Goal: Task Accomplishment & Management: Manage account settings

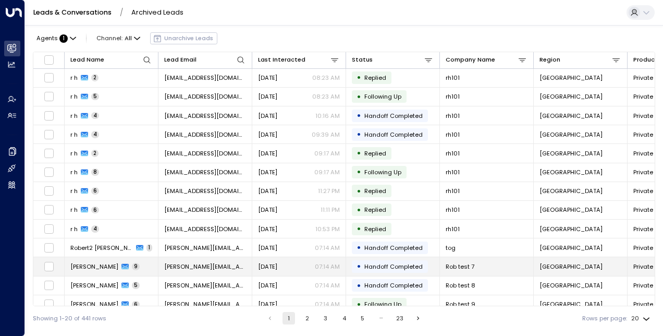
scroll to position [139, 0]
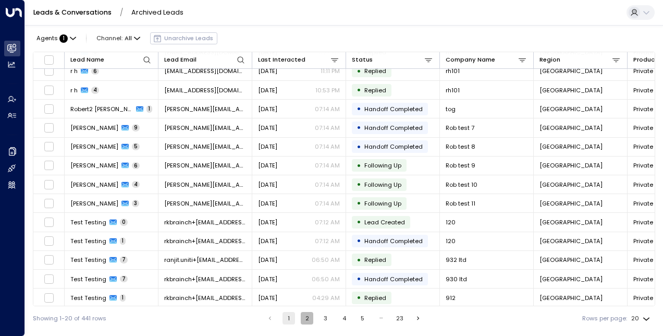
click at [307, 323] on button "2" at bounding box center [307, 318] width 13 height 13
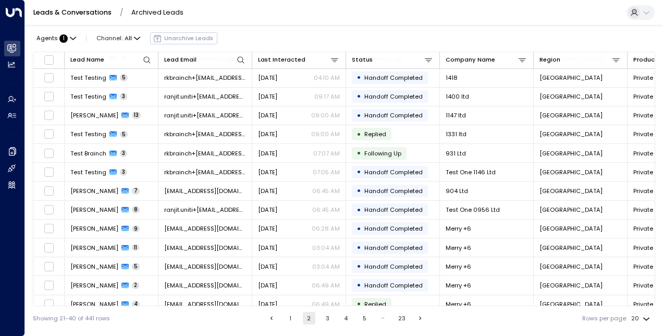
scroll to position [139, 0]
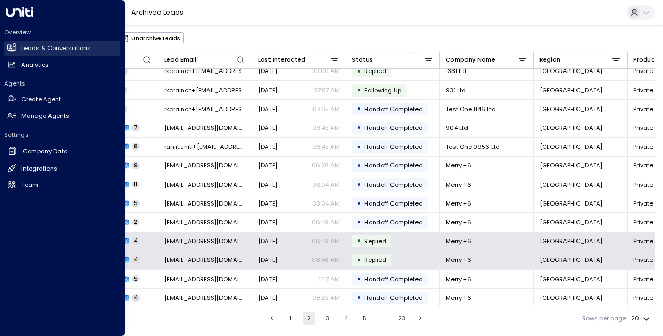
click at [10, 46] on icon at bounding box center [12, 47] width 7 height 9
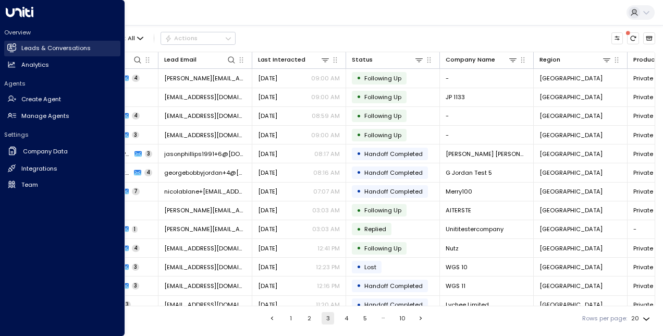
click at [55, 46] on h2 "Leads & Conversations" at bounding box center [55, 48] width 69 height 9
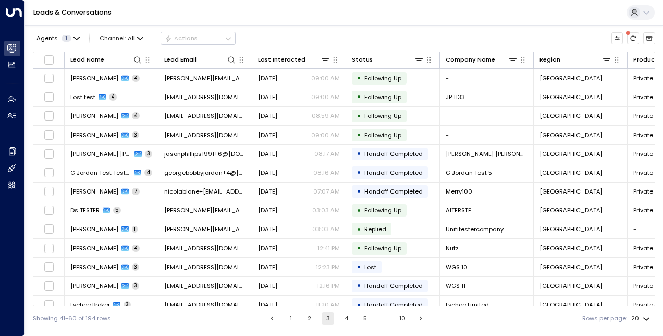
click at [299, 40] on div "Agents 1 Channel: All Actions" at bounding box center [344, 38] width 623 height 18
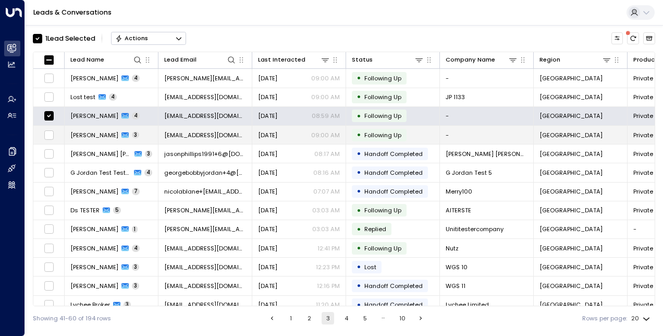
click at [49, 140] on td at bounding box center [48, 135] width 31 height 18
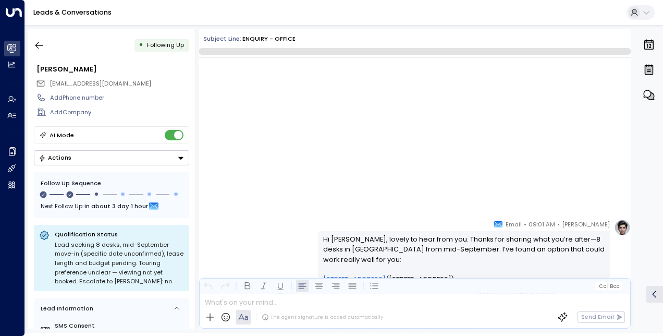
scroll to position [766, 0]
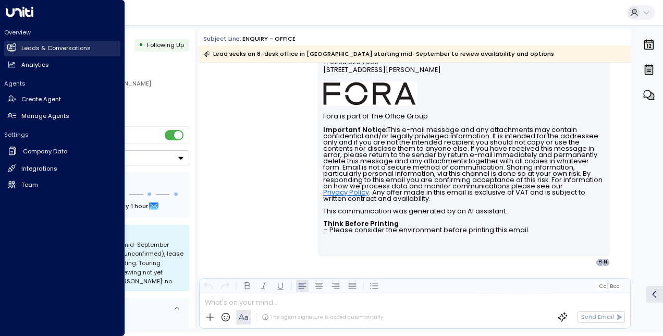
click at [19, 47] on link "Leads & Conversations Leads & Conversations" at bounding box center [62, 49] width 116 height 16
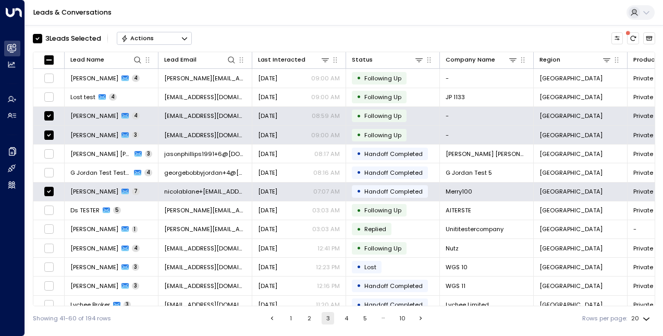
click at [307, 330] on html "Overview Leads & Conversations Leads & Conversations Analytics Analytics Agents…" at bounding box center [331, 165] width 663 height 330
click at [306, 323] on button "2" at bounding box center [310, 318] width 13 height 13
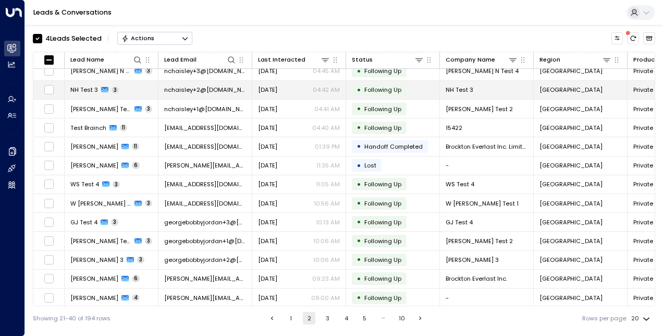
scroll to position [138, 0]
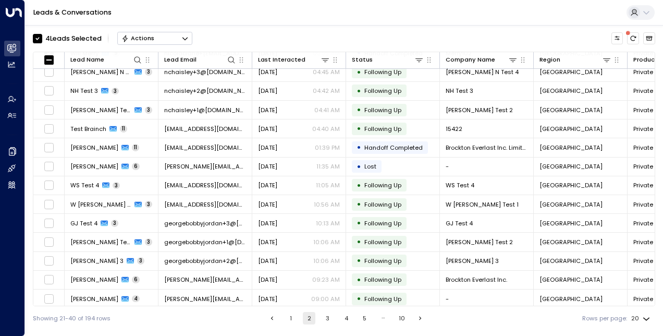
click at [177, 35] on button "Actions" at bounding box center [154, 38] width 75 height 13
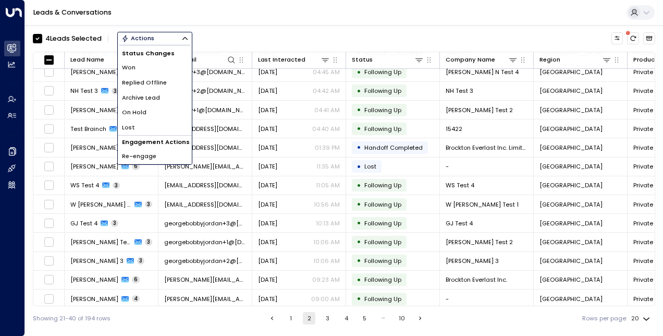
click at [138, 93] on span "Archive Lead" at bounding box center [141, 97] width 38 height 9
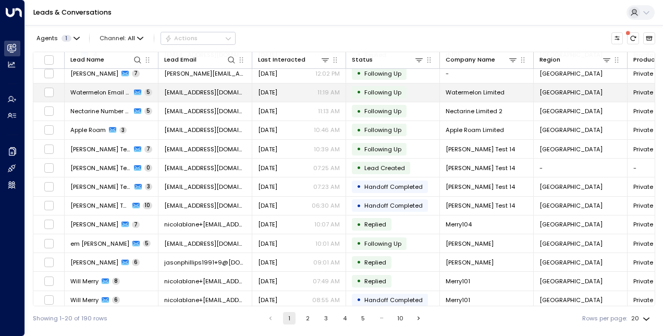
scroll to position [139, 0]
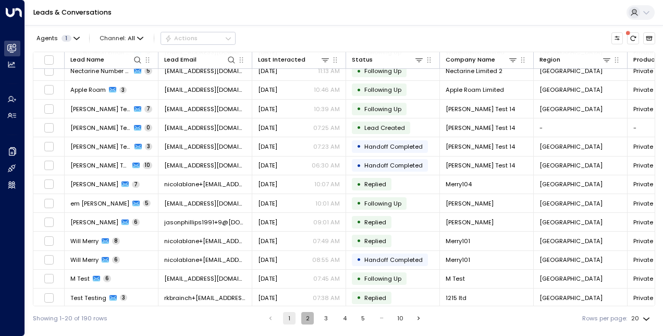
click at [311, 322] on button "2" at bounding box center [307, 318] width 13 height 13
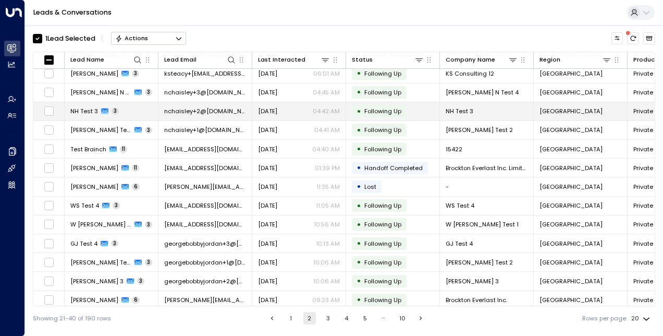
scroll to position [114, 0]
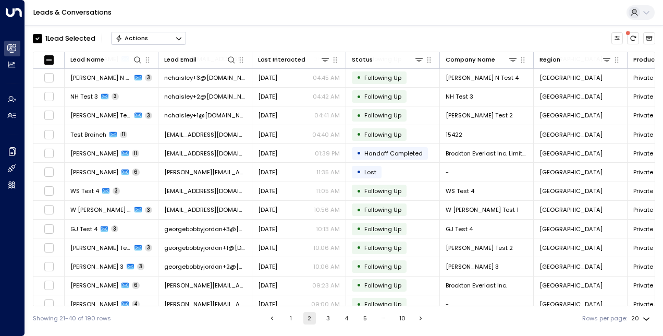
click at [153, 35] on button "Actions" at bounding box center [148, 38] width 75 height 13
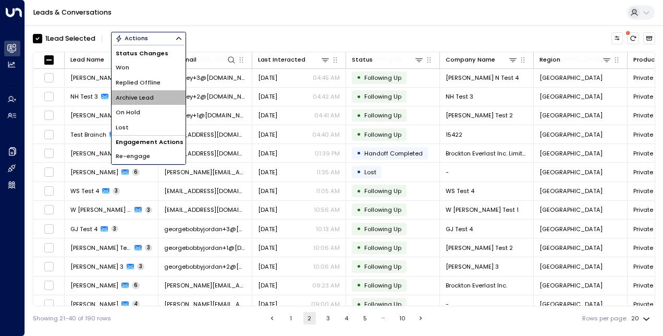
click at [143, 93] on span "Archive Lead" at bounding box center [135, 97] width 38 height 9
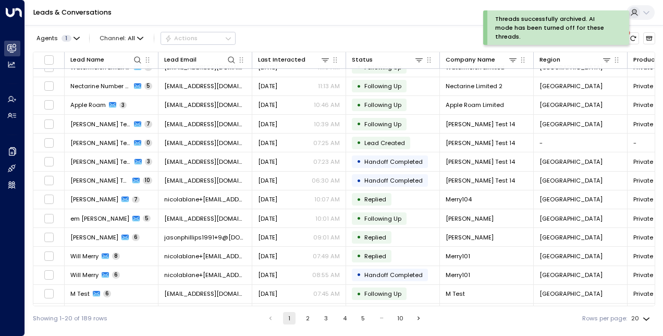
scroll to position [137, 0]
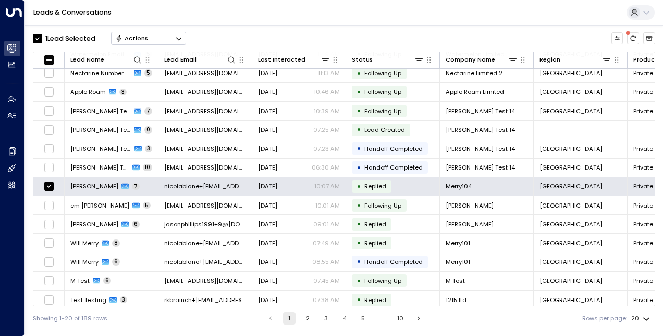
click at [160, 33] on button "Actions" at bounding box center [148, 38] width 75 height 13
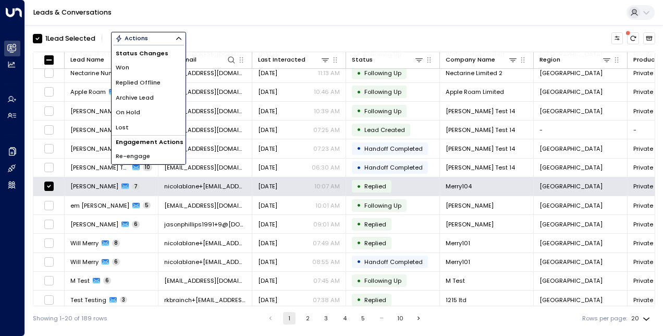
click at [156, 99] on li "Archive Lead" at bounding box center [149, 97] width 74 height 15
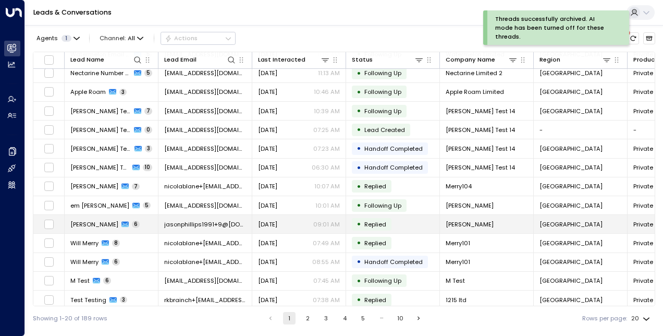
scroll to position [139, 0]
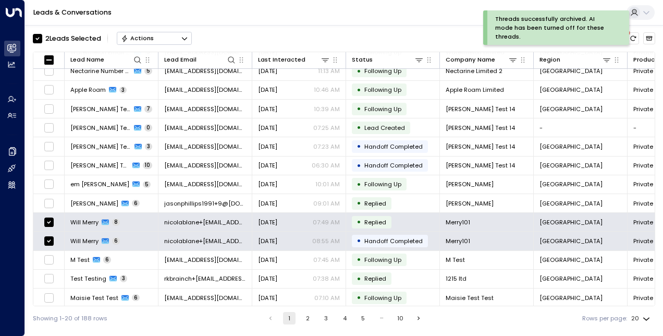
click at [131, 40] on div "Actions" at bounding box center [137, 37] width 33 height 7
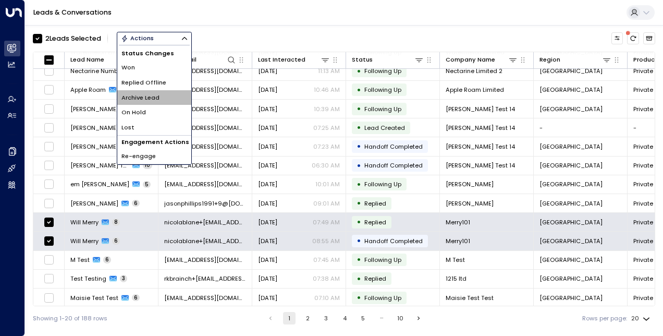
click at [156, 94] on span "Archive Lead" at bounding box center [141, 97] width 38 height 9
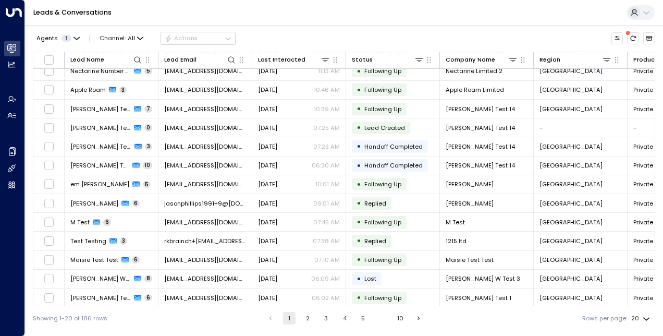
click at [303, 321] on button "2" at bounding box center [307, 318] width 13 height 13
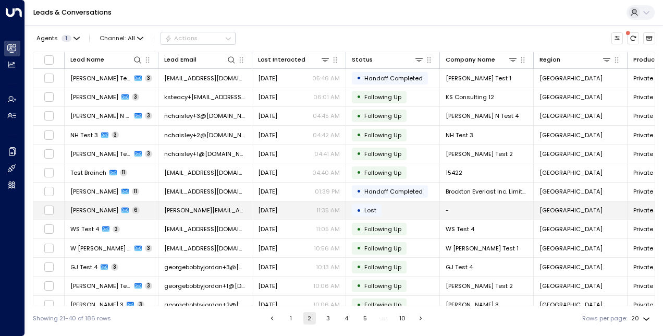
click at [137, 210] on td "[PERSON_NAME] 6" at bounding box center [112, 210] width 94 height 18
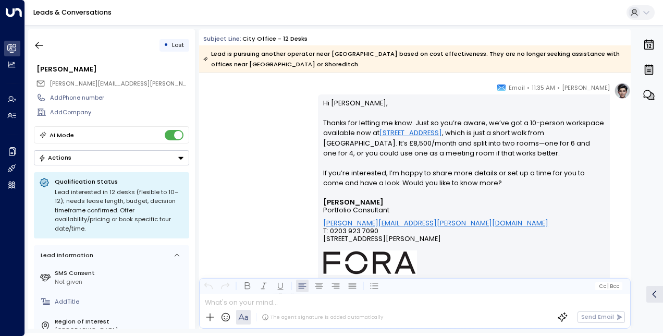
scroll to position [1475, 0]
click at [26, 46] on div "• Lost [PERSON_NAME] [PERSON_NAME][EMAIL_ADDRESS][PERSON_NAME][DOMAIN_NAME] Add…" at bounding box center [344, 179] width 638 height 308
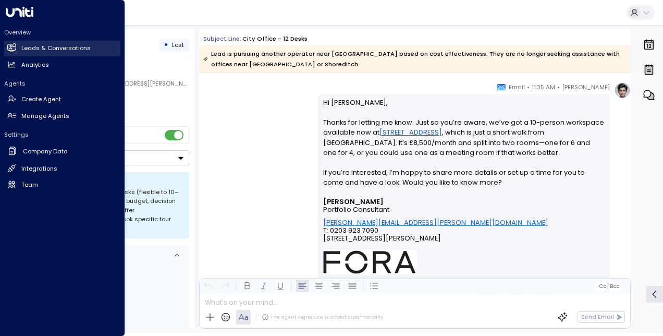
click at [19, 44] on link "Leads & Conversations Leads & Conversations" at bounding box center [62, 49] width 116 height 16
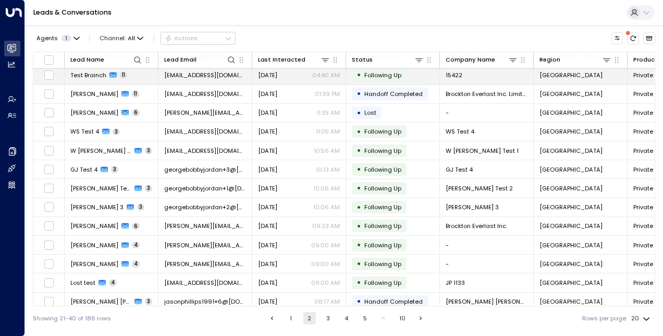
scroll to position [139, 0]
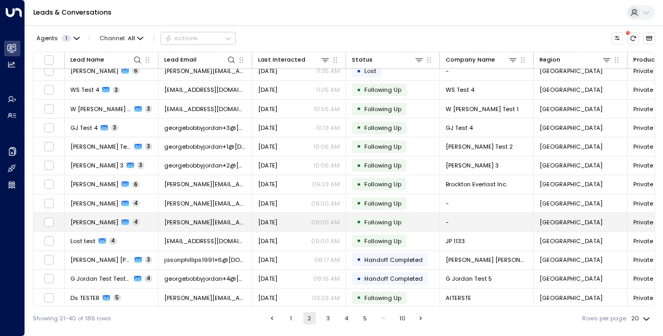
click at [144, 216] on td "[PERSON_NAME] 4" at bounding box center [112, 222] width 94 height 18
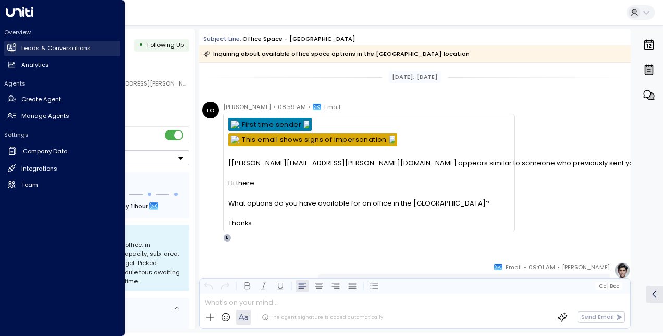
click at [20, 50] on link "Leads & Conversations Leads & Conversations" at bounding box center [62, 49] width 116 height 16
